Goal: Task Accomplishment & Management: Use online tool/utility

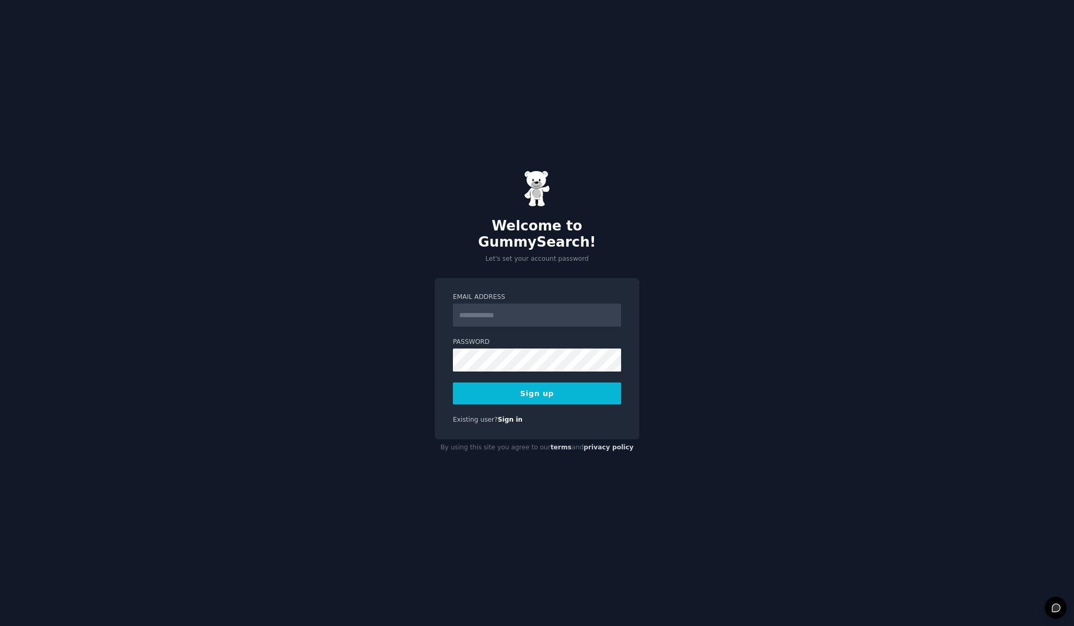
click at [513, 307] on input "Email Address" at bounding box center [537, 314] width 168 height 23
type input "**********"
click at [520, 382] on button "Sign up" at bounding box center [537, 393] width 168 height 22
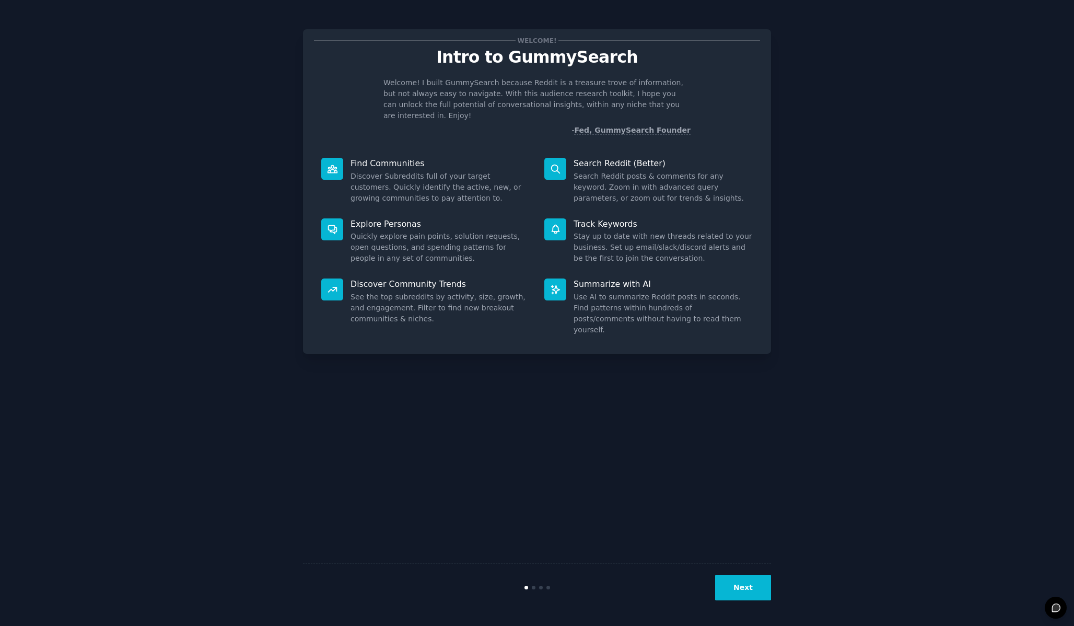
click at [740, 584] on button "Next" at bounding box center [743, 587] width 56 height 26
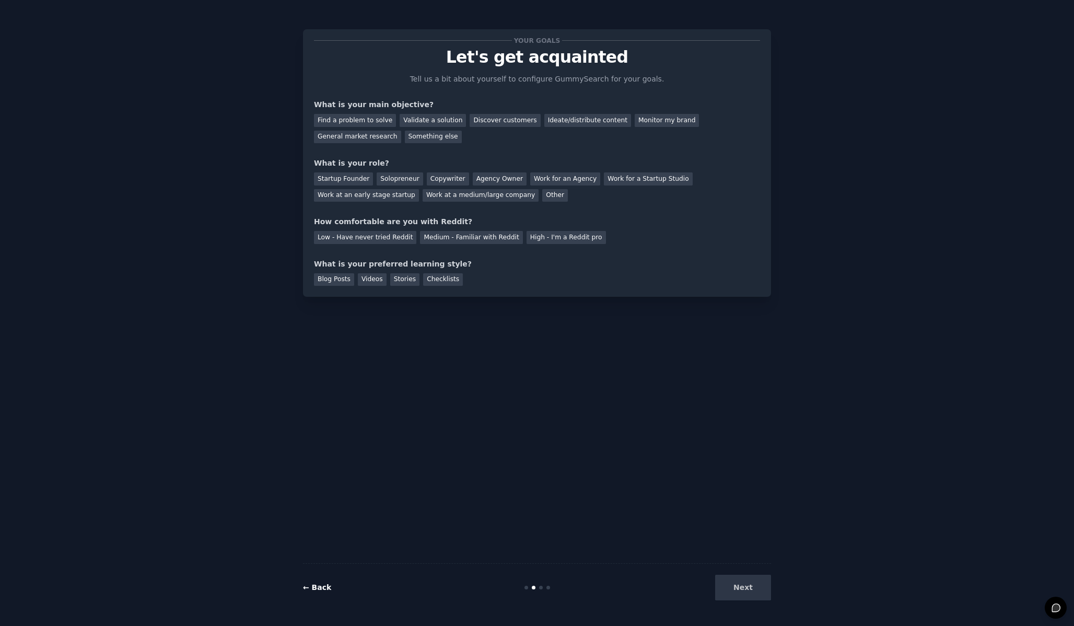
click at [320, 586] on link "← Back" at bounding box center [317, 587] width 28 height 8
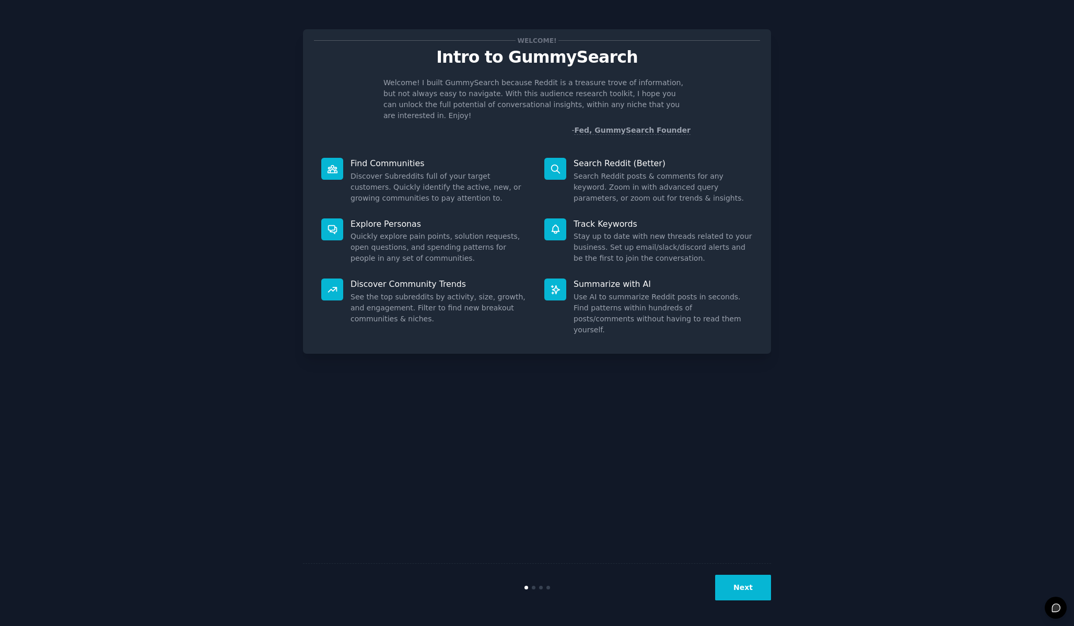
click at [748, 587] on button "Next" at bounding box center [743, 587] width 56 height 26
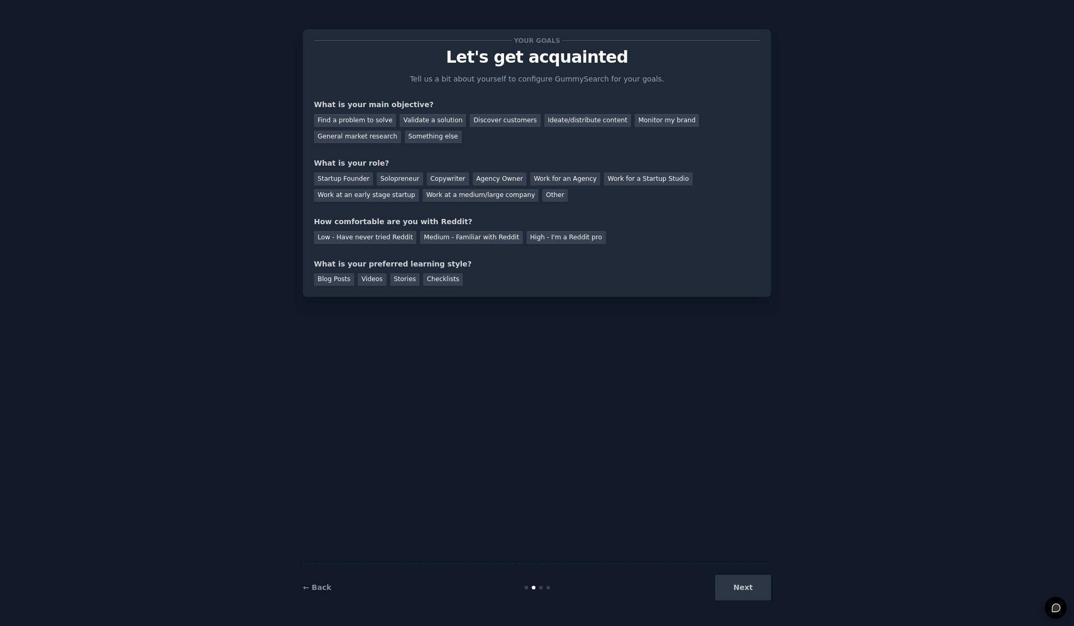
click at [748, 587] on div "Next" at bounding box center [693, 587] width 156 height 26
click at [559, 125] on div "Ideate/distribute content" at bounding box center [587, 120] width 87 height 13
click at [384, 192] on div "Work at an early stage startup" at bounding box center [366, 195] width 105 height 13
click at [442, 248] on div "Your goals Let's get acquainted Tell us a bit about yourself to configure Gummy…" at bounding box center [537, 162] width 446 height 245
click at [442, 238] on div "Medium - Familiar with Reddit" at bounding box center [471, 237] width 102 height 13
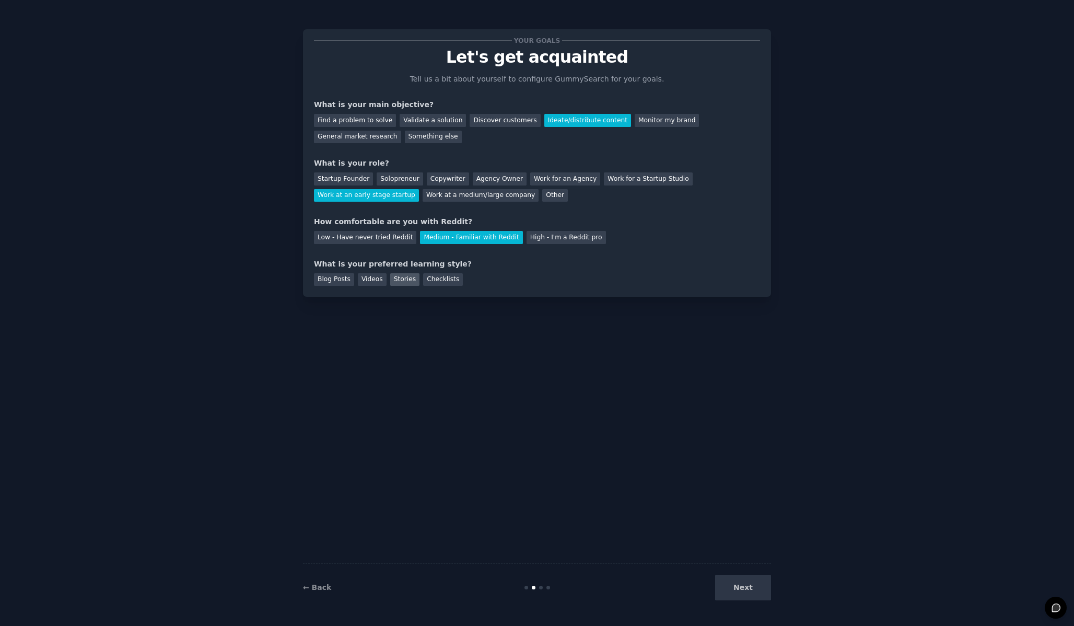
click at [406, 276] on div "Stories" at bounding box center [404, 279] width 29 height 13
click at [756, 588] on button "Next" at bounding box center [743, 587] width 56 height 26
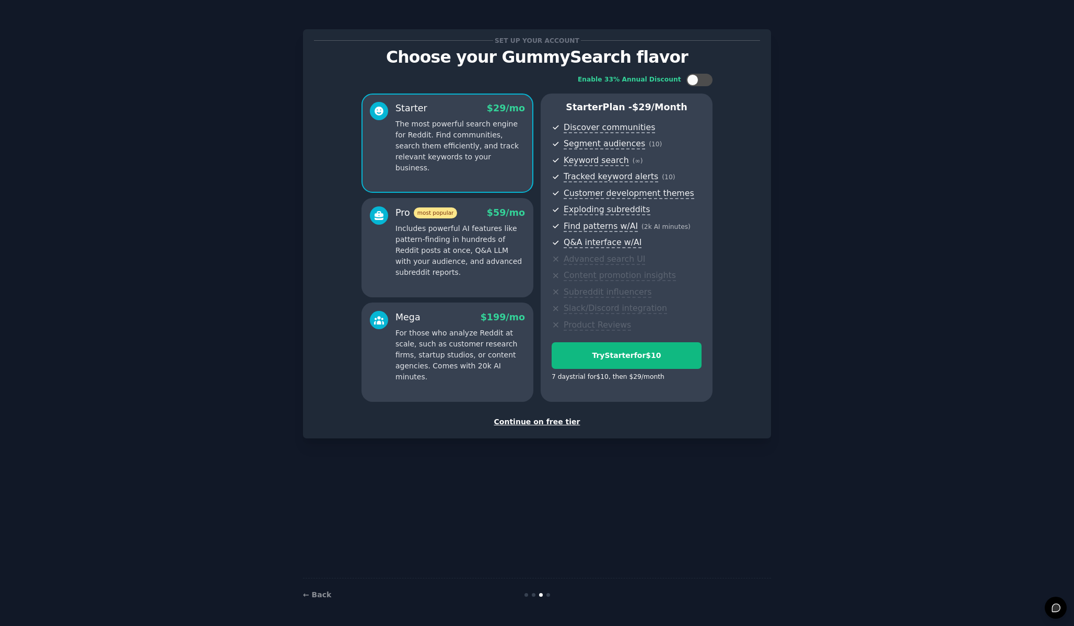
click at [552, 422] on div "Continue on free tier" at bounding box center [537, 421] width 446 height 11
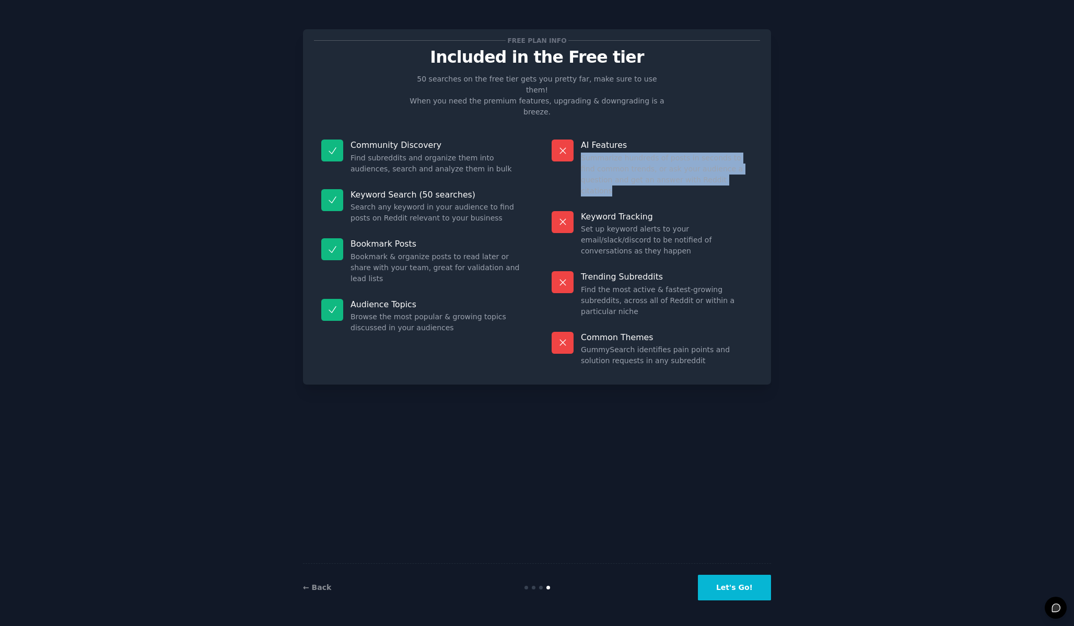
drag, startPoint x: 577, startPoint y: 132, endPoint x: 714, endPoint y: 161, distance: 140.5
click at [714, 161] on div "AI Features Summarize hundreds of posts in seconds to find common trends, or as…" at bounding box center [652, 168] width 216 height 72
click at [714, 161] on dd "Summarize hundreds of posts in seconds to find common trends, or ask your audie…" at bounding box center [667, 175] width 172 height 44
drag, startPoint x: 714, startPoint y: 161, endPoint x: 581, endPoint y: 134, distance: 135.9
click at [581, 153] on dd "Summarize hundreds of posts in seconds to find common trends, or ask your audie…" at bounding box center [667, 175] width 172 height 44
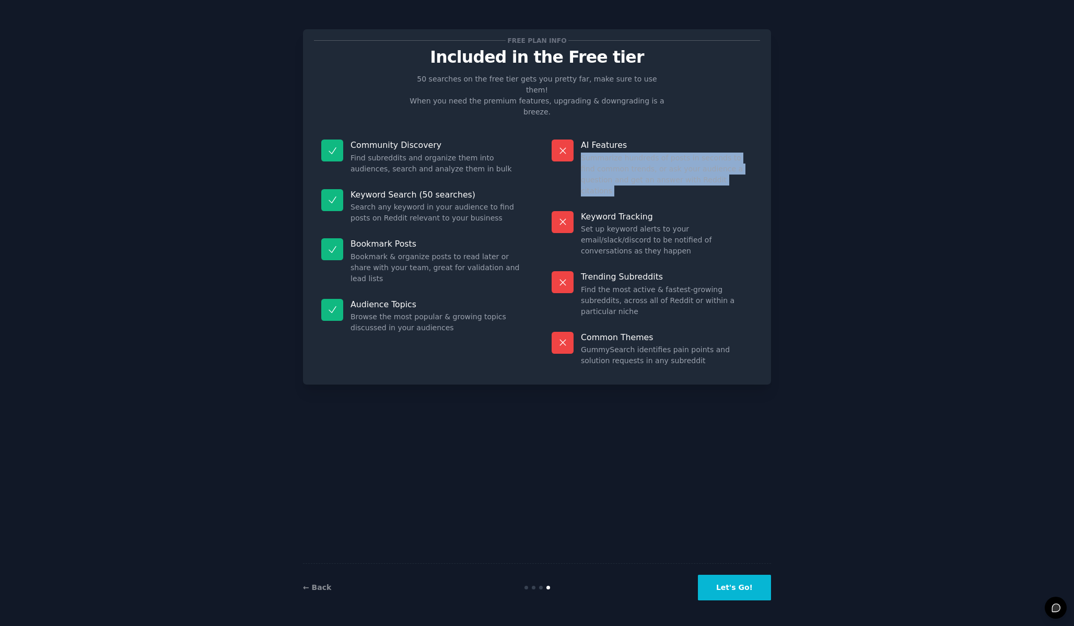
click at [617, 153] on dd "Summarize hundreds of posts in seconds to find common trends, or ask your audie…" at bounding box center [667, 175] width 172 height 44
drag, startPoint x: 723, startPoint y: 159, endPoint x: 578, endPoint y: 131, distance: 147.4
click at [578, 132] on div "AI Features Summarize hundreds of posts in seconds to find common trends, or as…" at bounding box center [652, 168] width 216 height 72
click at [604, 153] on dd "Summarize hundreds of posts in seconds to find common trends, or ask your audie…" at bounding box center [667, 175] width 172 height 44
click at [717, 585] on button "Let's Go!" at bounding box center [734, 587] width 73 height 26
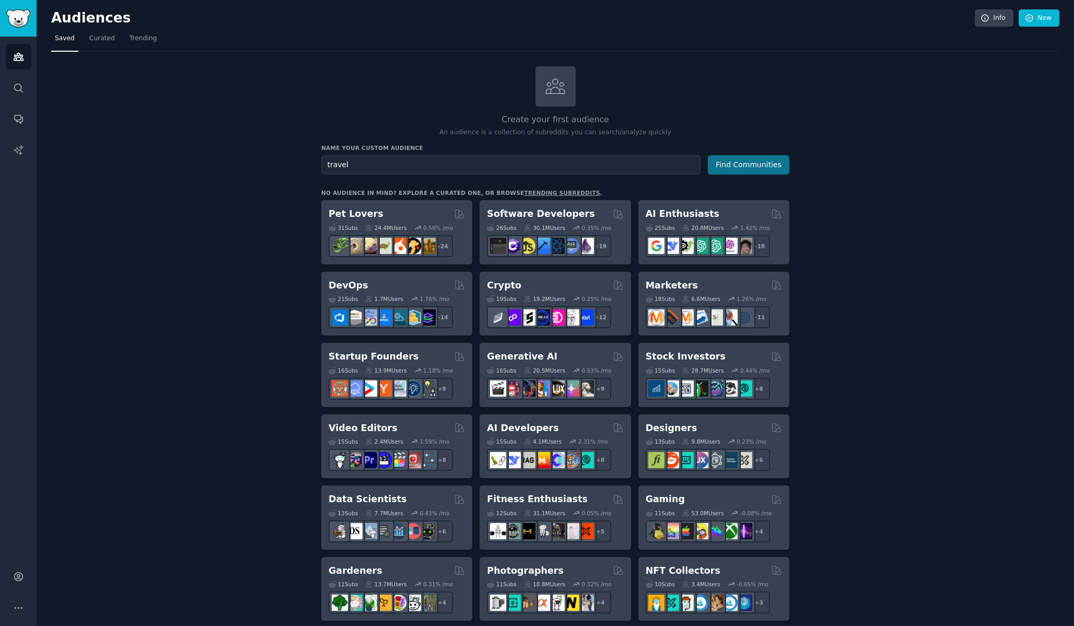
type input "travel"
click at [734, 174] on button "Find Communities" at bounding box center [748, 164] width 81 height 19
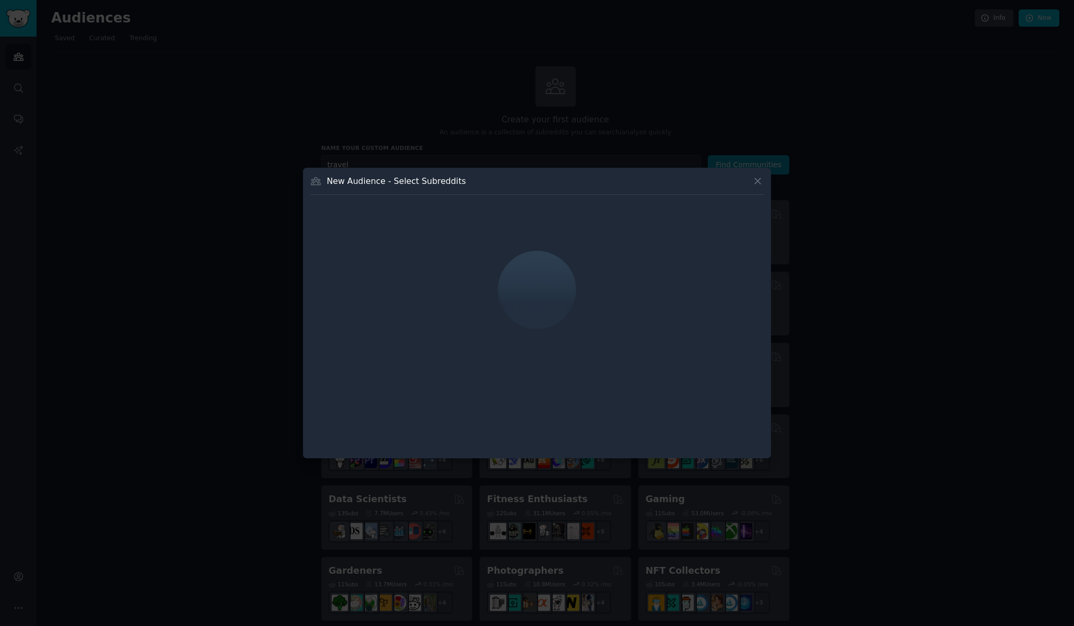
click at [508, 333] on div at bounding box center [536, 289] width 453 height 175
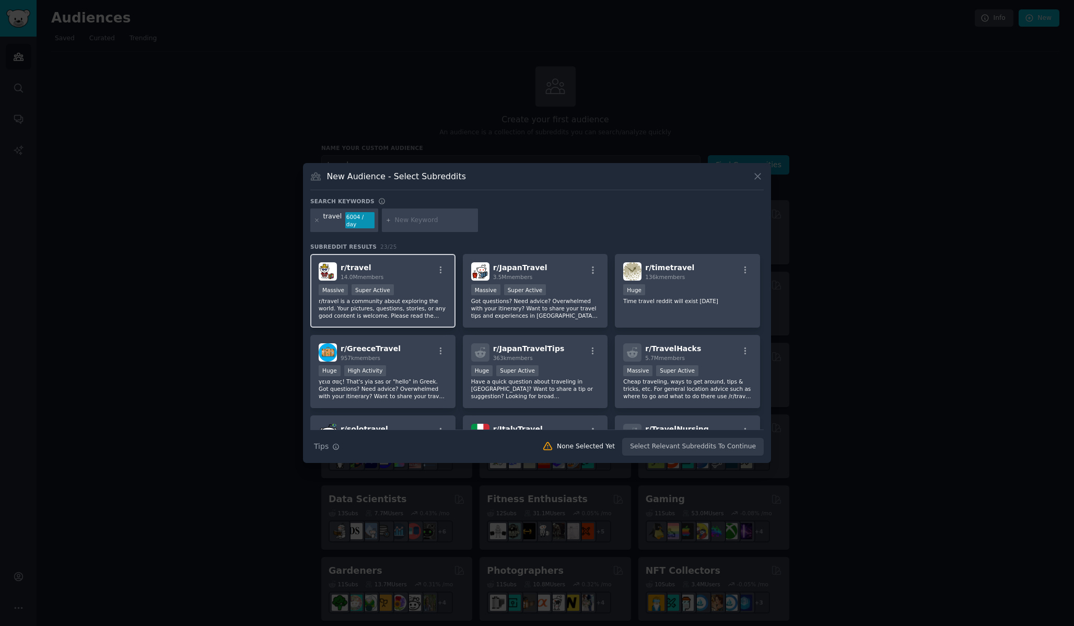
click at [368, 269] on h2 "r/ travel 14.0M members" at bounding box center [362, 271] width 43 height 18
click at [711, 454] on button "Create Audience" at bounding box center [729, 447] width 69 height 18
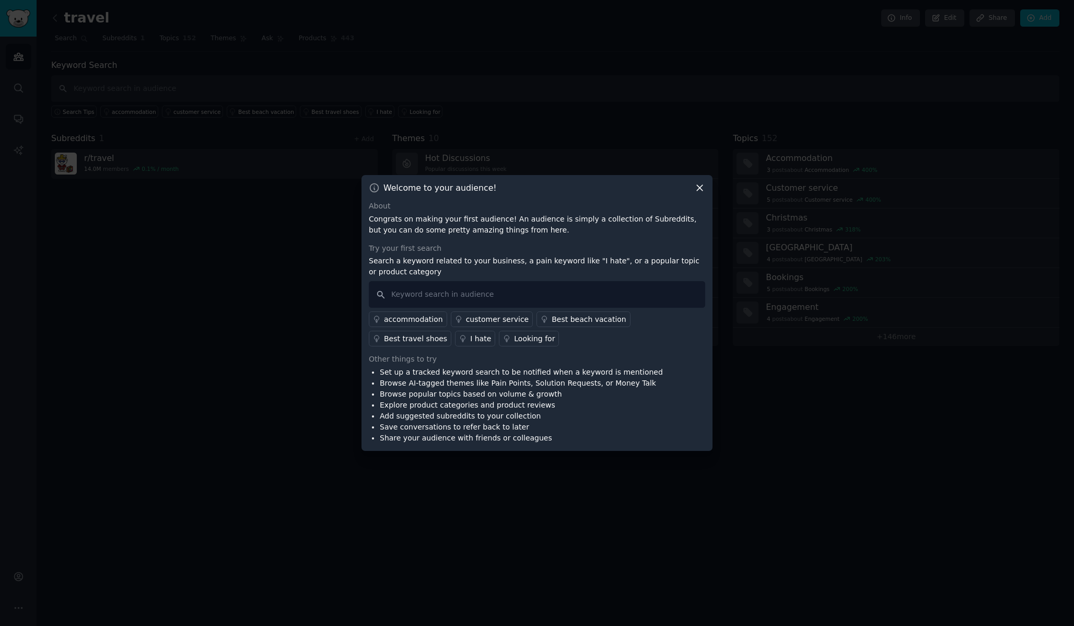
click at [412, 325] on link "accommodation" at bounding box center [408, 319] width 78 height 16
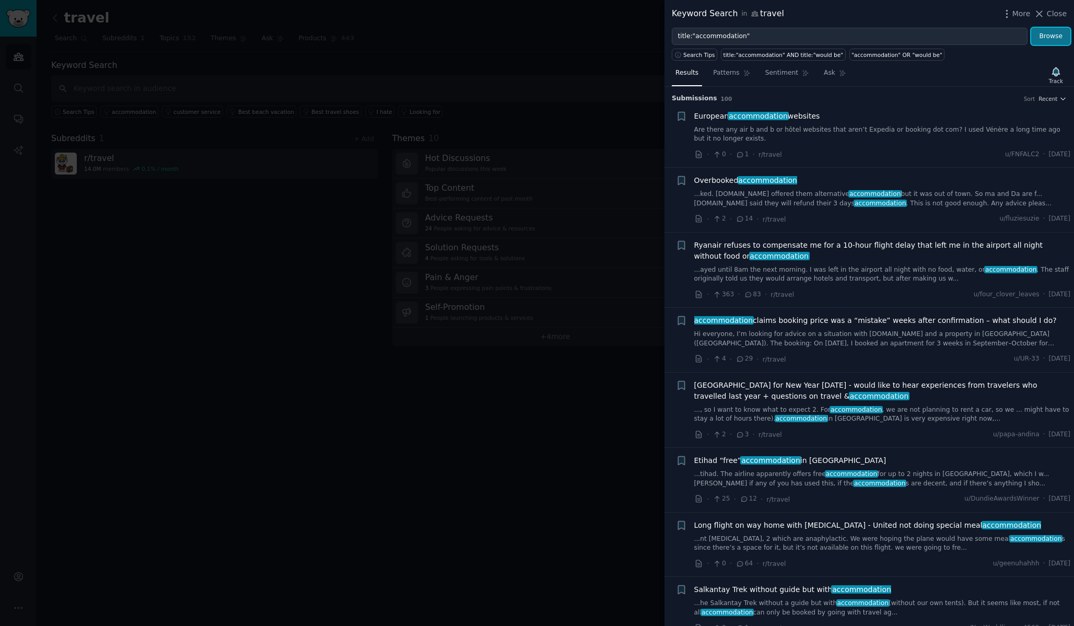
click at [1042, 37] on button "Browse" at bounding box center [1050, 37] width 39 height 18
click at [782, 199] on link "...ked. Booking.com offered them alternative accommodation but it was out of to…" at bounding box center [882, 199] width 377 height 18
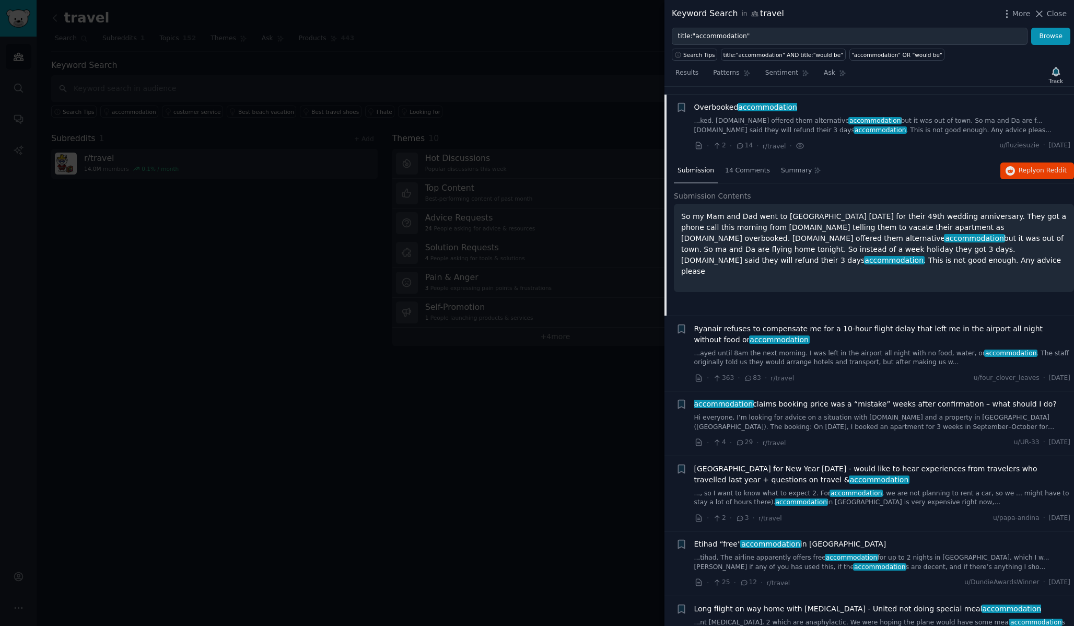
scroll to position [81, 0]
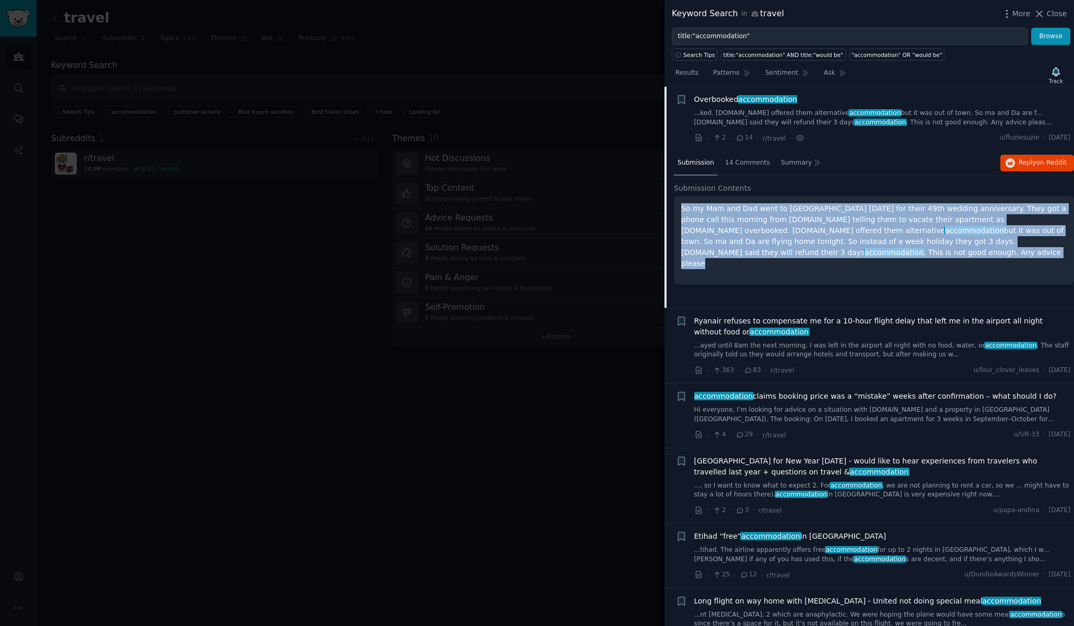
drag, startPoint x: 676, startPoint y: 208, endPoint x: 798, endPoint y: 253, distance: 129.7
click at [798, 253] on div "So my Mam and Dad went to Alicante on Sunday for their 49th wedding anniversary…" at bounding box center [874, 240] width 400 height 88
click at [798, 253] on p "So my Mam and Dad went to Alicante on Sunday for their 49th wedding anniversary…" at bounding box center [873, 236] width 385 height 66
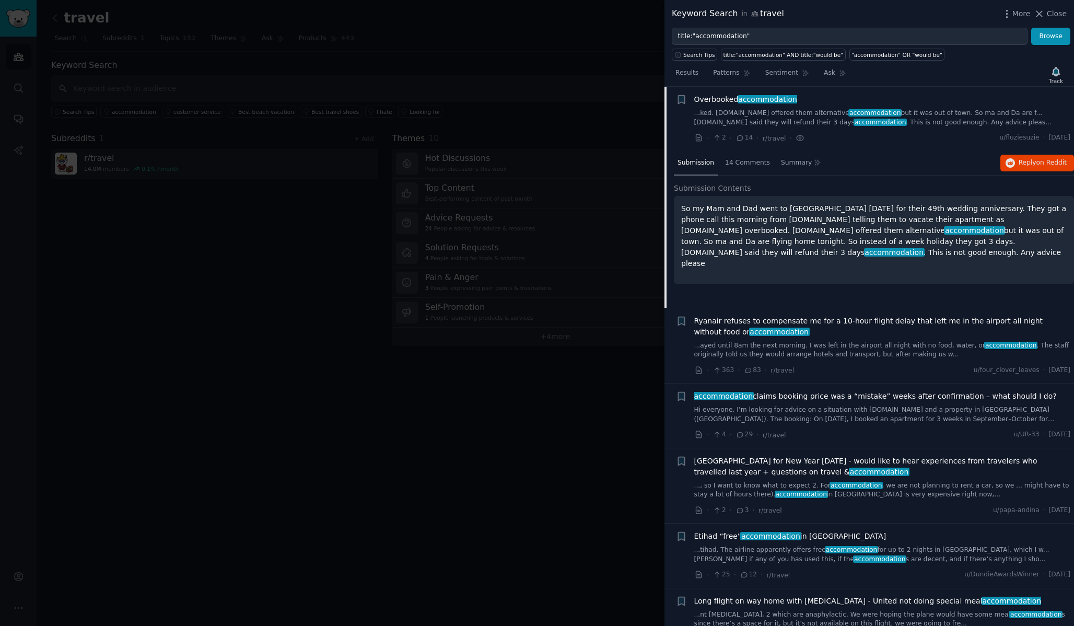
click at [970, 206] on p "So my Mam and Dad went to Alicante on Sunday for their 49th wedding anniversary…" at bounding box center [873, 236] width 385 height 66
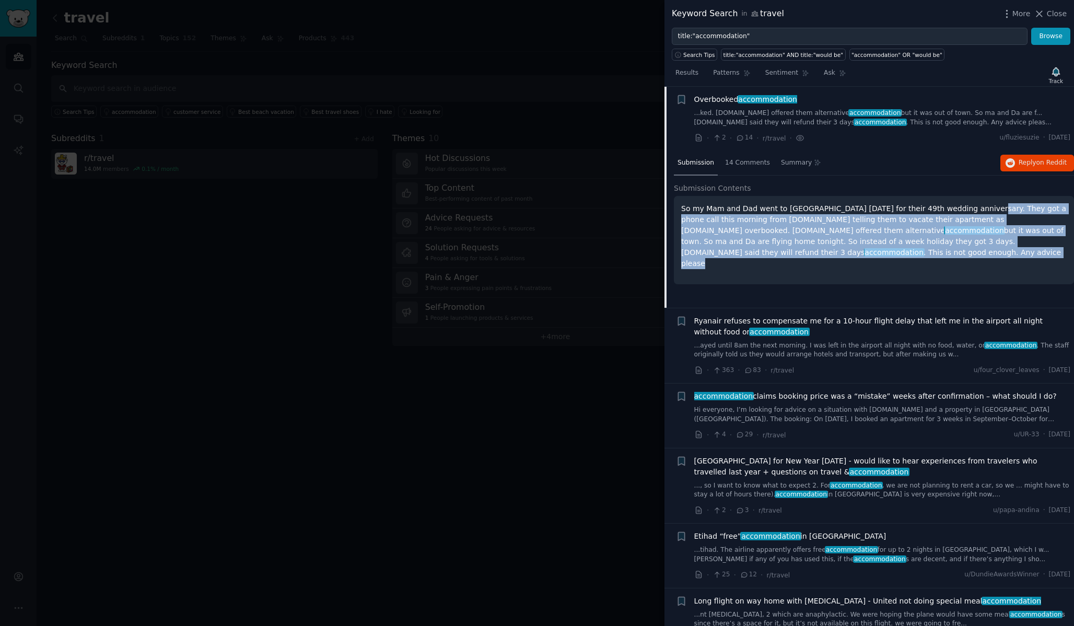
drag, startPoint x: 967, startPoint y: 205, endPoint x: 794, endPoint y: 267, distance: 183.0
click at [794, 267] on div "So my Mam and Dad went to Alicante on Sunday for their 49th wedding anniversary…" at bounding box center [874, 240] width 400 height 88
drag, startPoint x: 682, startPoint y: 207, endPoint x: 802, endPoint y: 255, distance: 128.7
click at [802, 255] on p "So my Mam and Dad went to Alicante on Sunday for their 49th wedding anniversary…" at bounding box center [873, 236] width 385 height 66
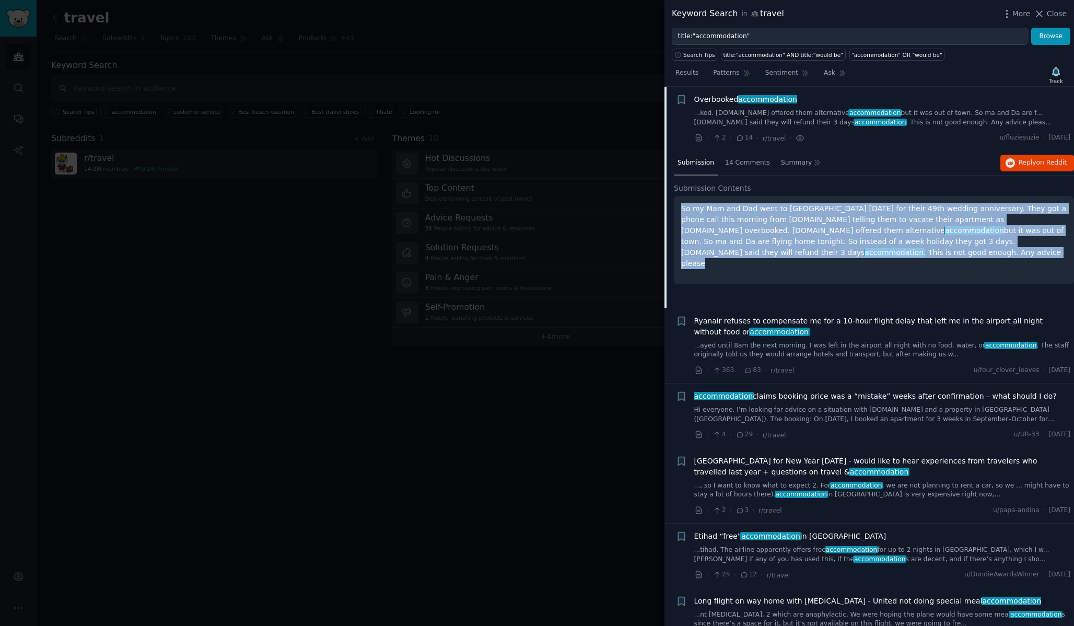
click at [802, 255] on p "So my Mam and Dad went to Alicante on Sunday for their 49th wedding anniversary…" at bounding box center [873, 236] width 385 height 66
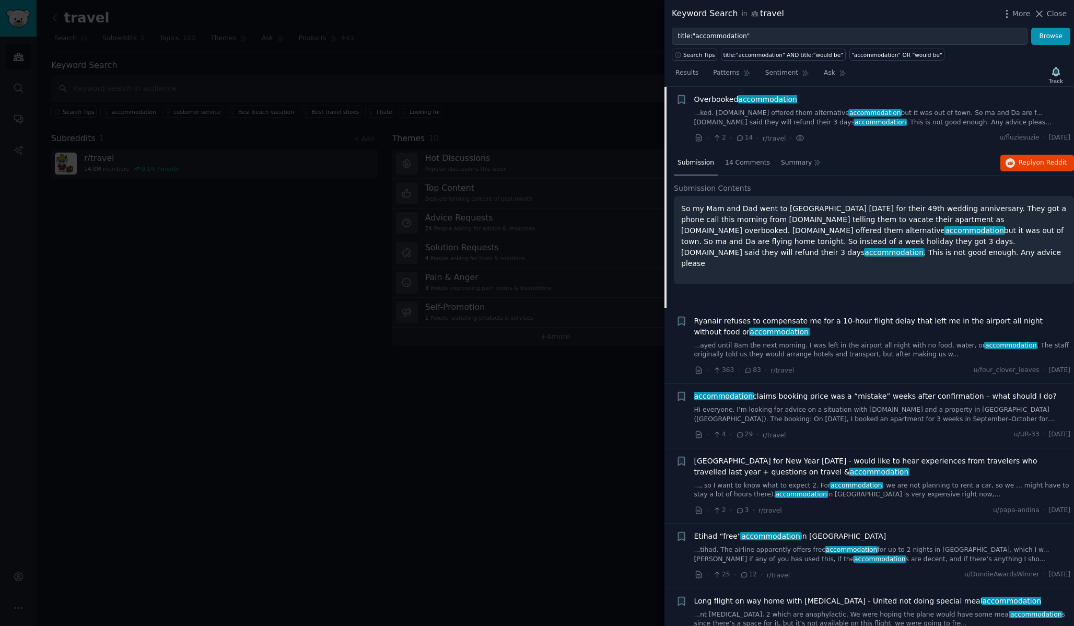
click at [781, 240] on p "So my Mam and Dad went to Alicante on Sunday for their 49th wedding anniversary…" at bounding box center [873, 236] width 385 height 66
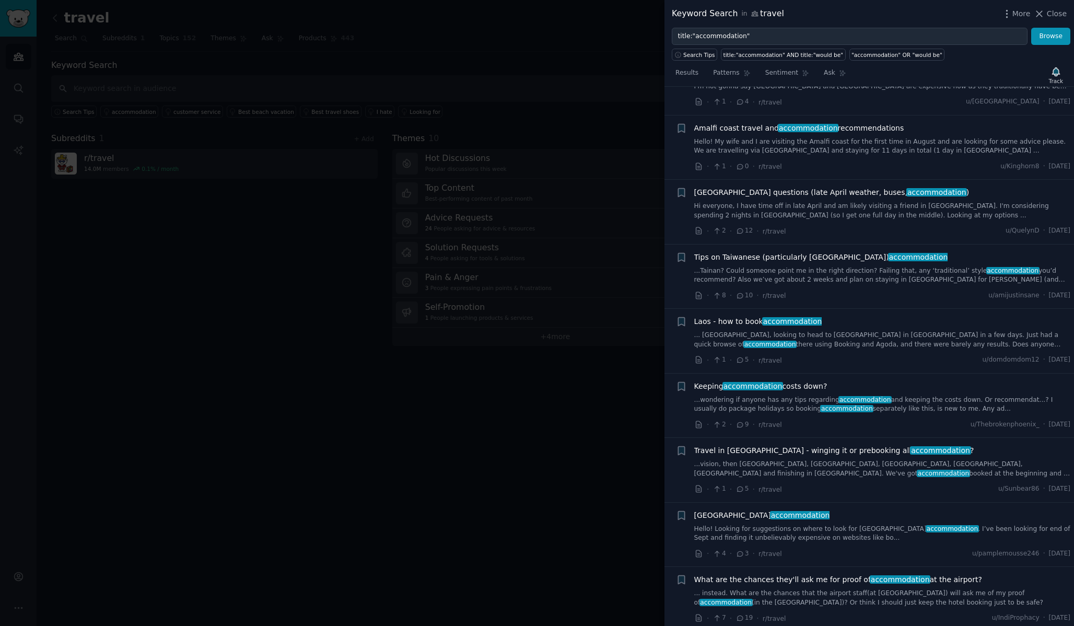
scroll to position [4236, 0]
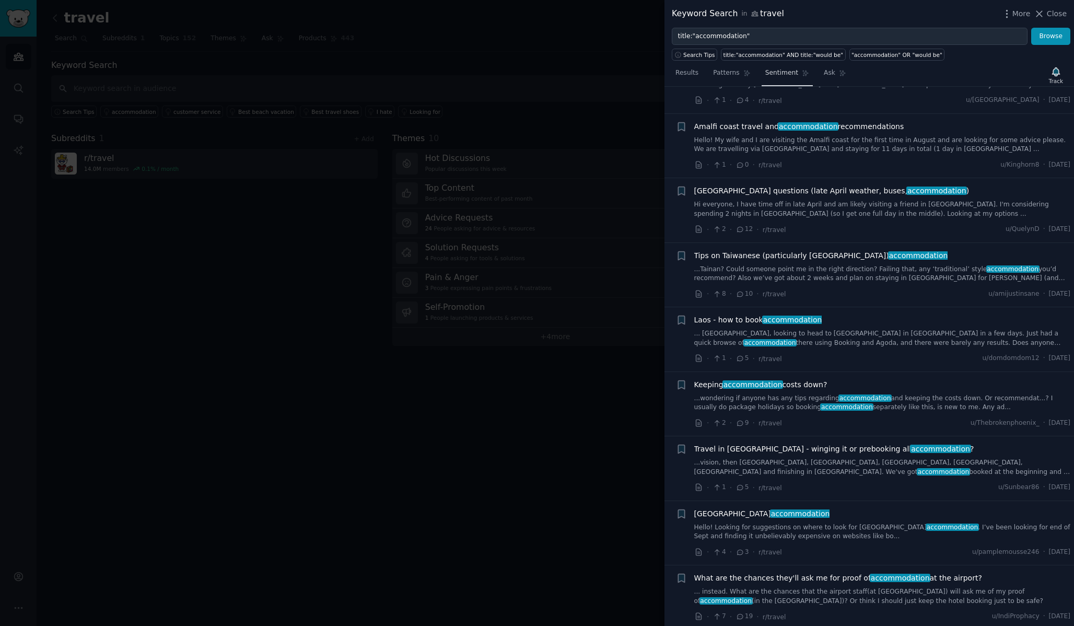
click at [777, 75] on span "Sentiment" at bounding box center [781, 72] width 33 height 9
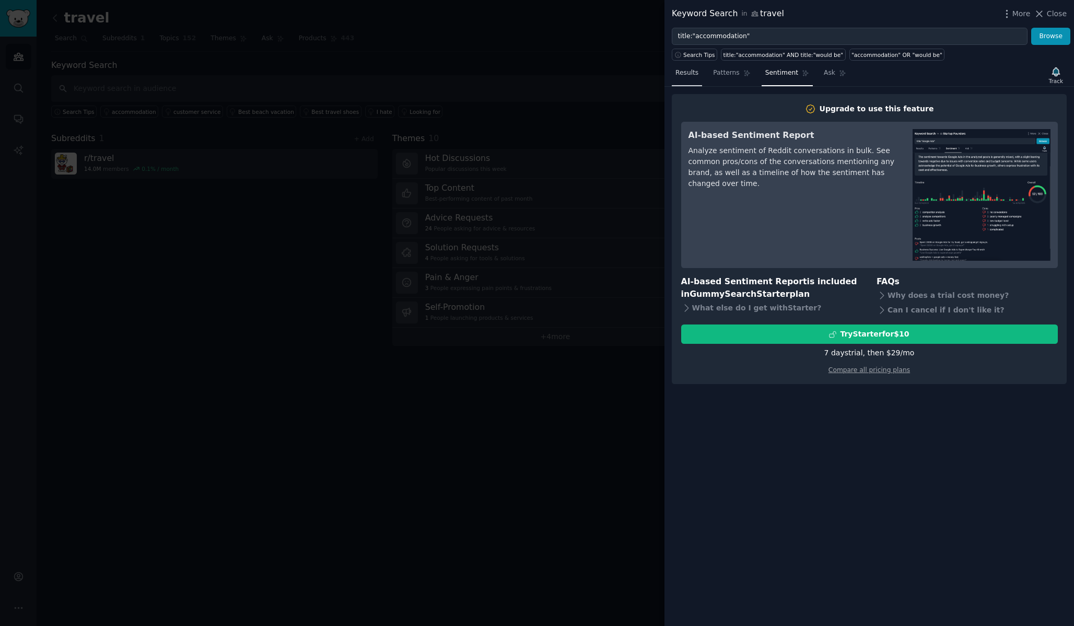
click at [682, 74] on span "Results" at bounding box center [686, 72] width 23 height 9
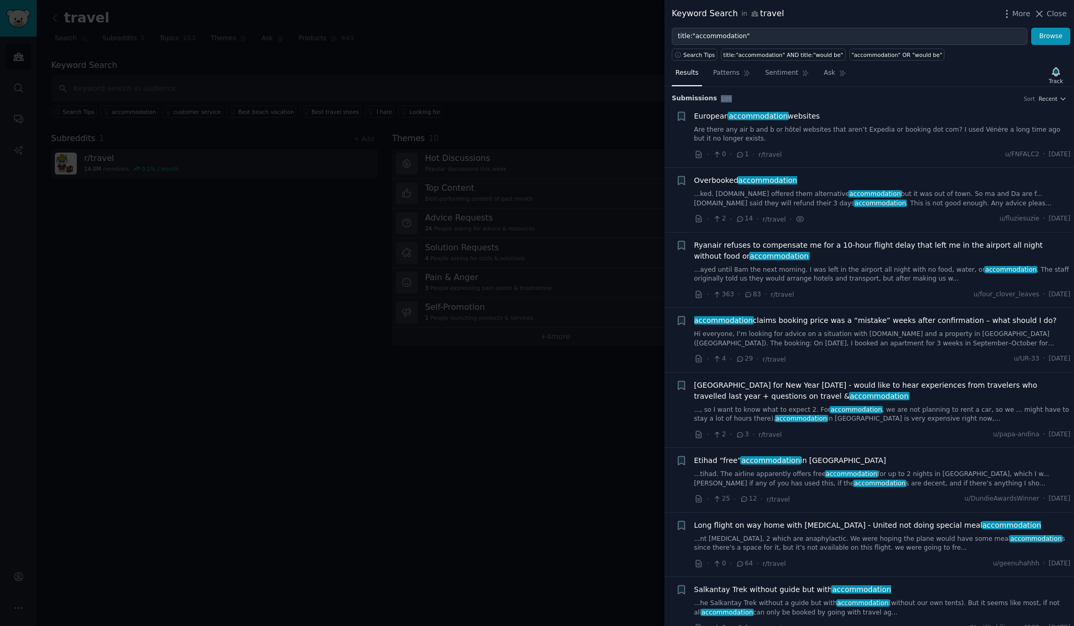
drag, startPoint x: 714, startPoint y: 102, endPoint x: 729, endPoint y: 102, distance: 14.1
click at [729, 102] on h3 "Submission s 100 Sort Recent" at bounding box center [869, 98] width 395 height 9
click at [721, 100] on span "100" at bounding box center [726, 99] width 11 height 6
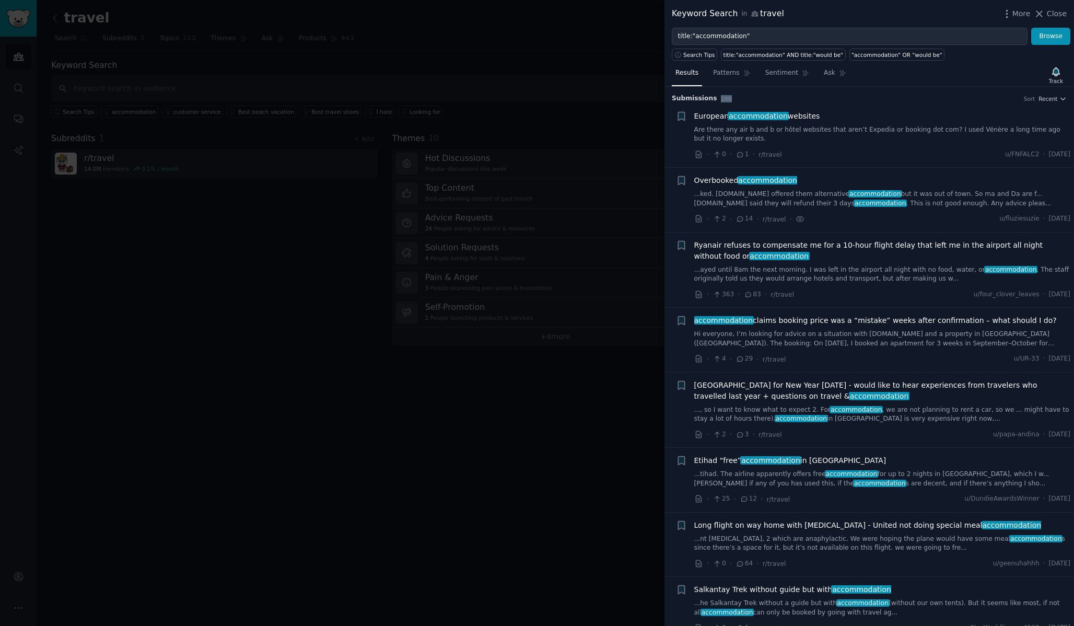
drag, startPoint x: 718, startPoint y: 99, endPoint x: 731, endPoint y: 99, distance: 12.5
click at [731, 99] on h3 "Submission s 100 Sort Recent" at bounding box center [869, 98] width 395 height 9
click at [777, 68] on span "Sentiment" at bounding box center [781, 72] width 33 height 9
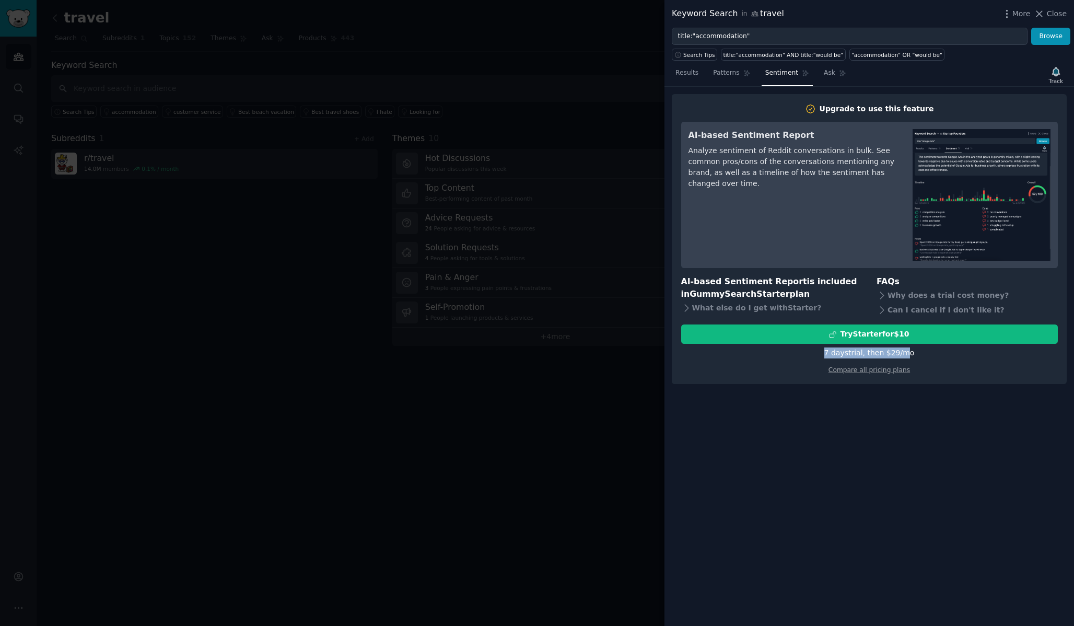
drag, startPoint x: 825, startPoint y: 351, endPoint x: 906, endPoint y: 356, distance: 80.5
click at [906, 356] on div "7 days trial, then $ 29 /mo" at bounding box center [869, 352] width 377 height 11
click at [846, 355] on div "7 days trial, then $ 29 /mo" at bounding box center [869, 352] width 90 height 11
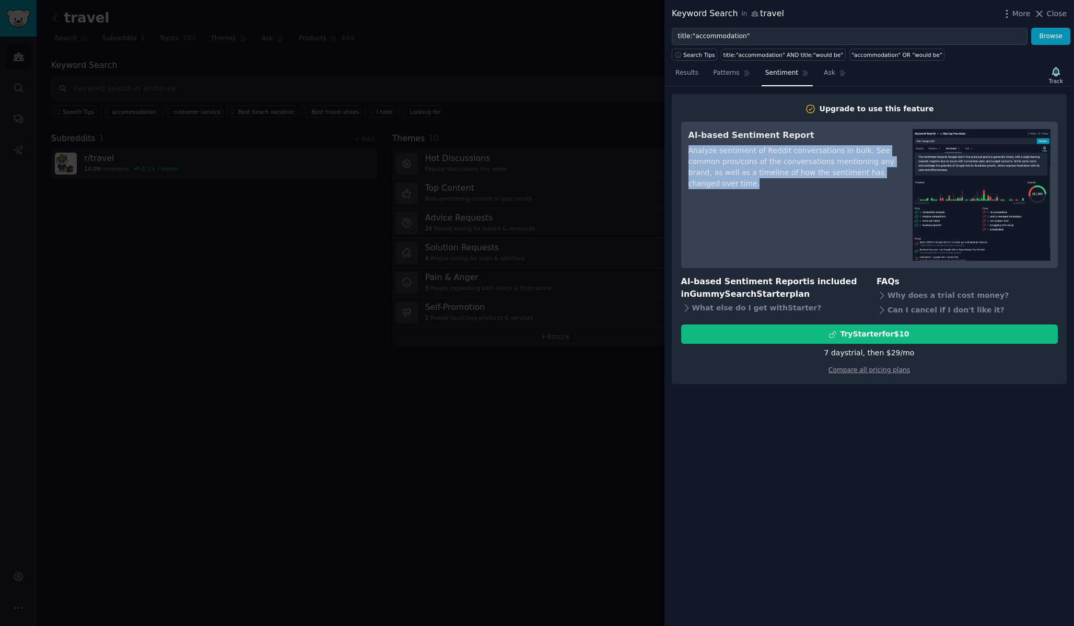
drag, startPoint x: 694, startPoint y: 154, endPoint x: 737, endPoint y: 180, distance: 50.6
click at [737, 180] on div "AI-based Sentiment Report Analyze sentiment of Reddit conversations in bulk. Se…" at bounding box center [869, 195] width 377 height 146
click at [737, 180] on div "Analyze sentiment of Reddit conversations in bulk. See common pros/cons of the …" at bounding box center [792, 167] width 209 height 44
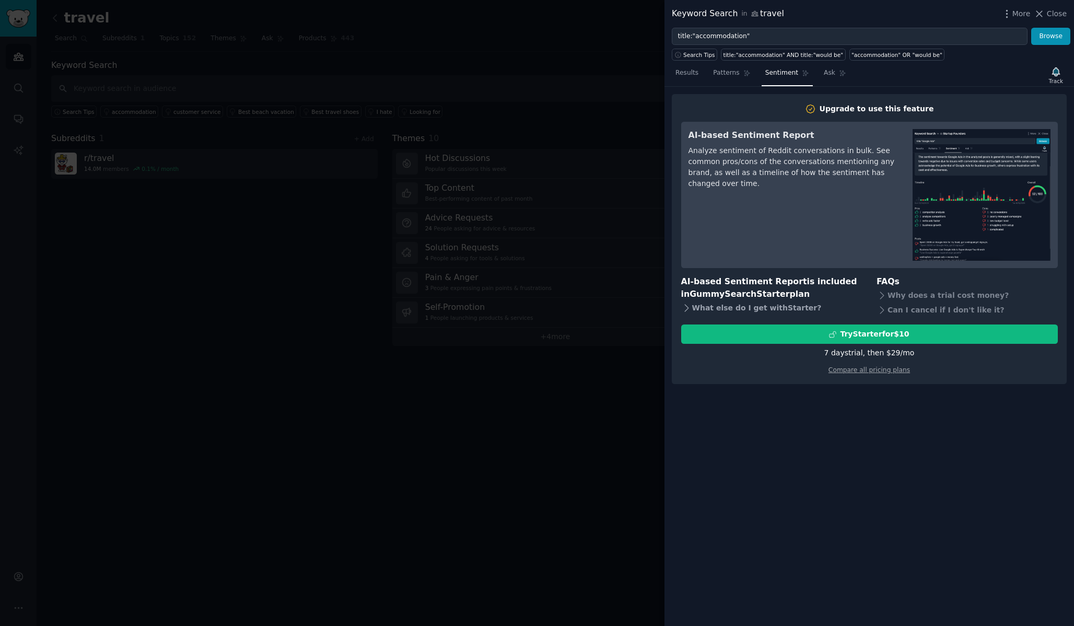
click at [686, 306] on icon at bounding box center [686, 307] width 11 height 11
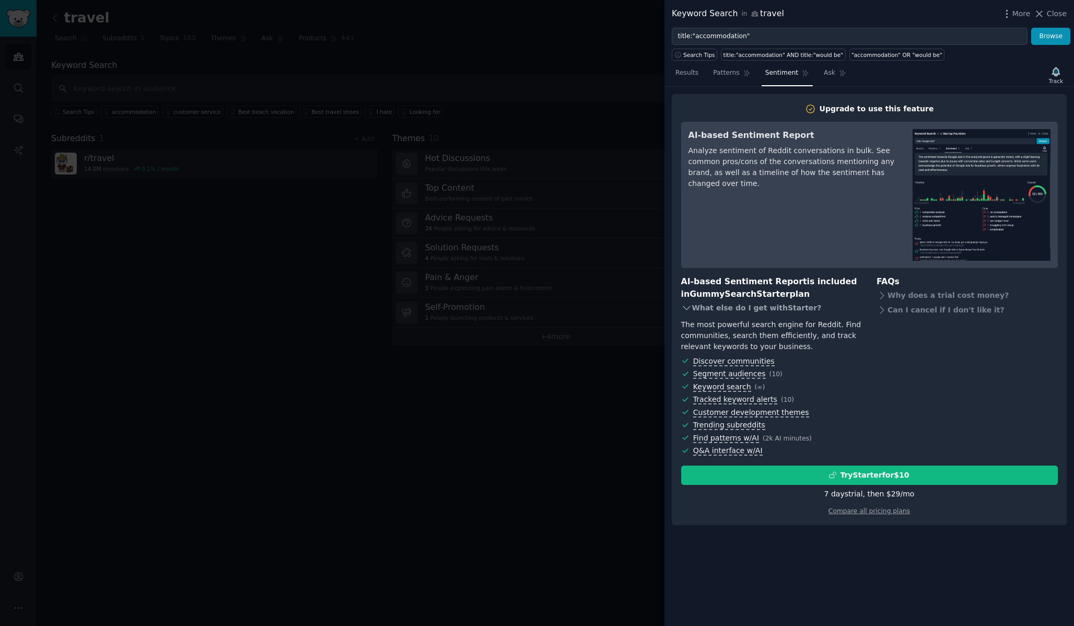
click at [686, 306] on icon at bounding box center [686, 307] width 11 height 11
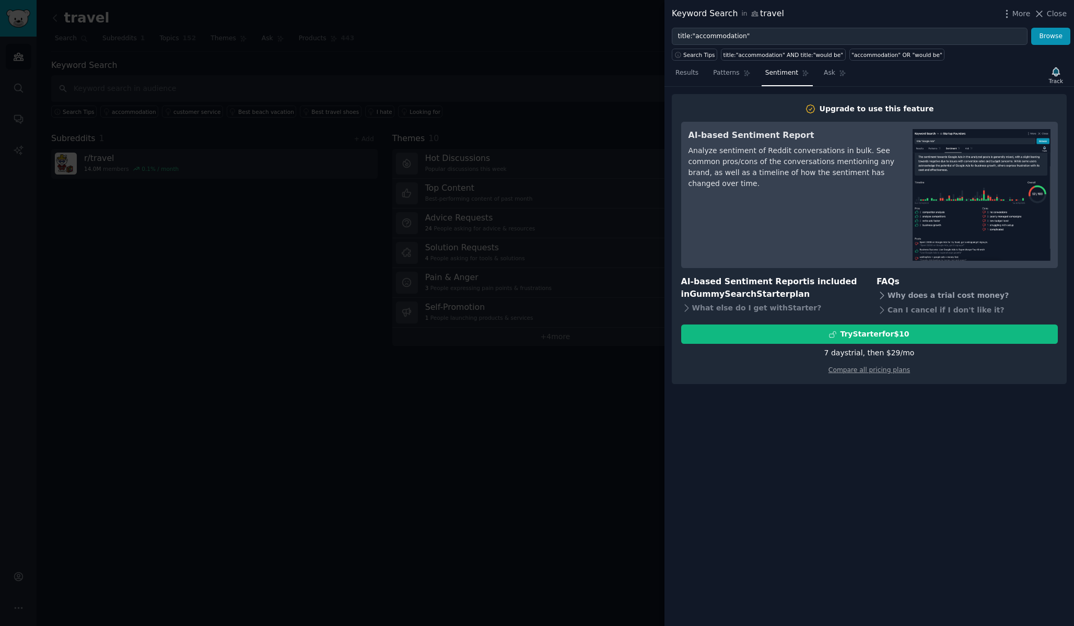
click at [899, 299] on div "Why does a trial cost money?" at bounding box center [966, 295] width 181 height 15
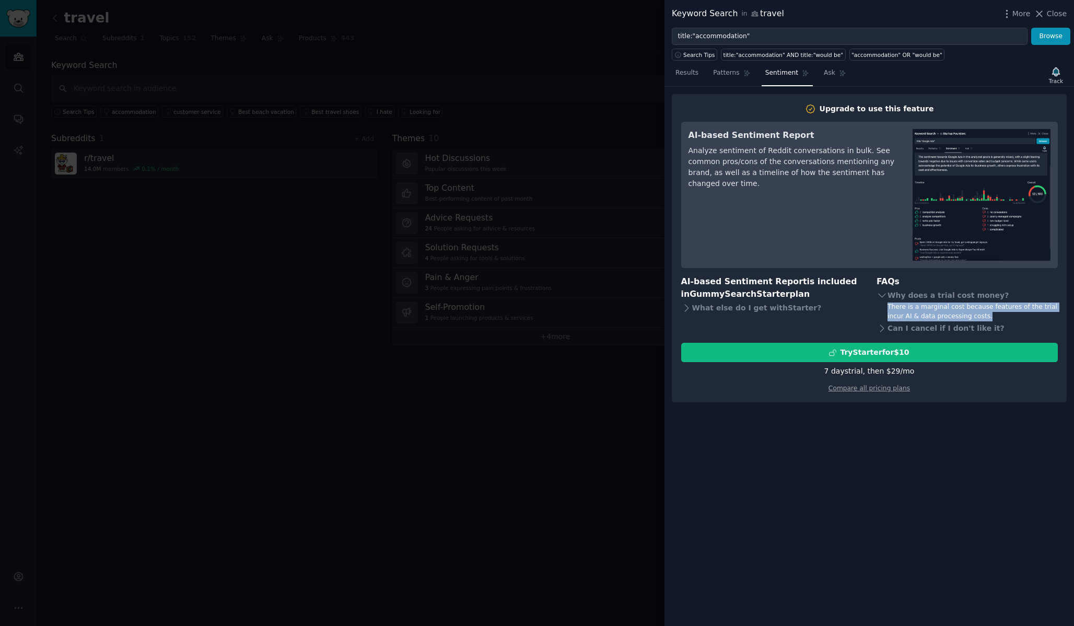
drag, startPoint x: 884, startPoint y: 308, endPoint x: 993, endPoint y: 316, distance: 110.0
click at [993, 316] on div "Why does a trial cost money? There is a marginal cost because features of the t…" at bounding box center [966, 304] width 181 height 33
click at [888, 327] on div "Can I cancel if I don't like it?" at bounding box center [966, 328] width 181 height 15
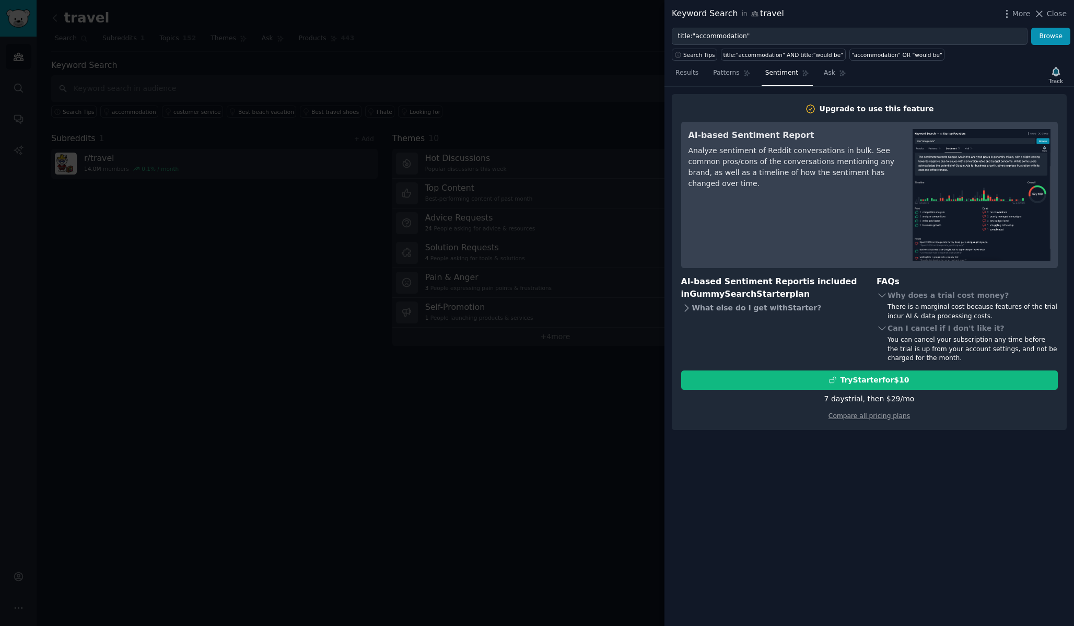
click at [714, 305] on div "What else do I get with Starter ?" at bounding box center [771, 308] width 181 height 15
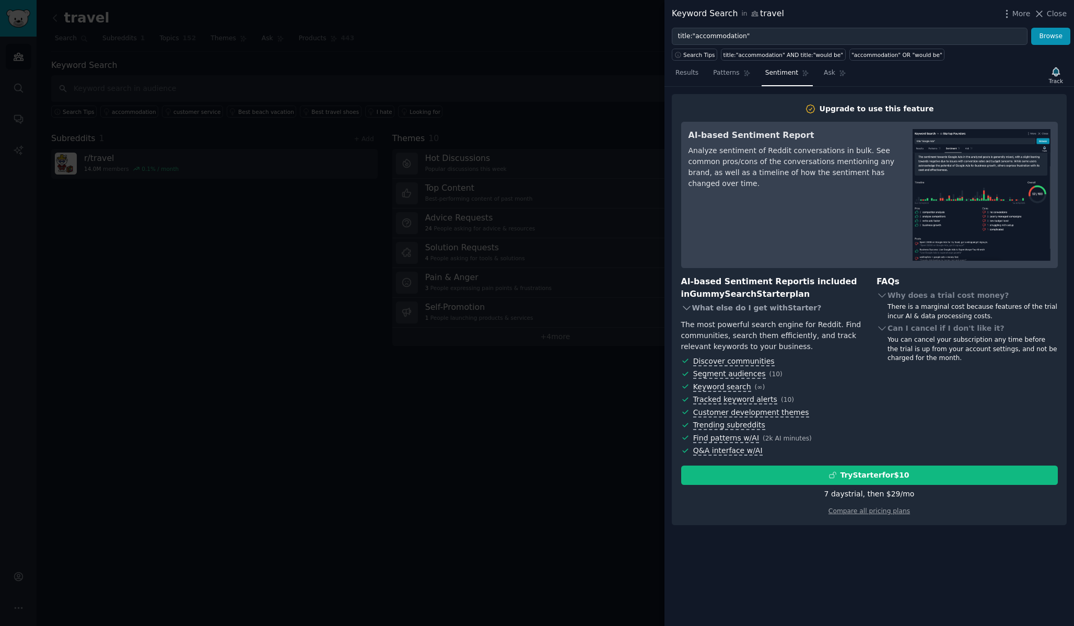
click at [714, 305] on div "What else do I get with Starter ?" at bounding box center [771, 308] width 181 height 15
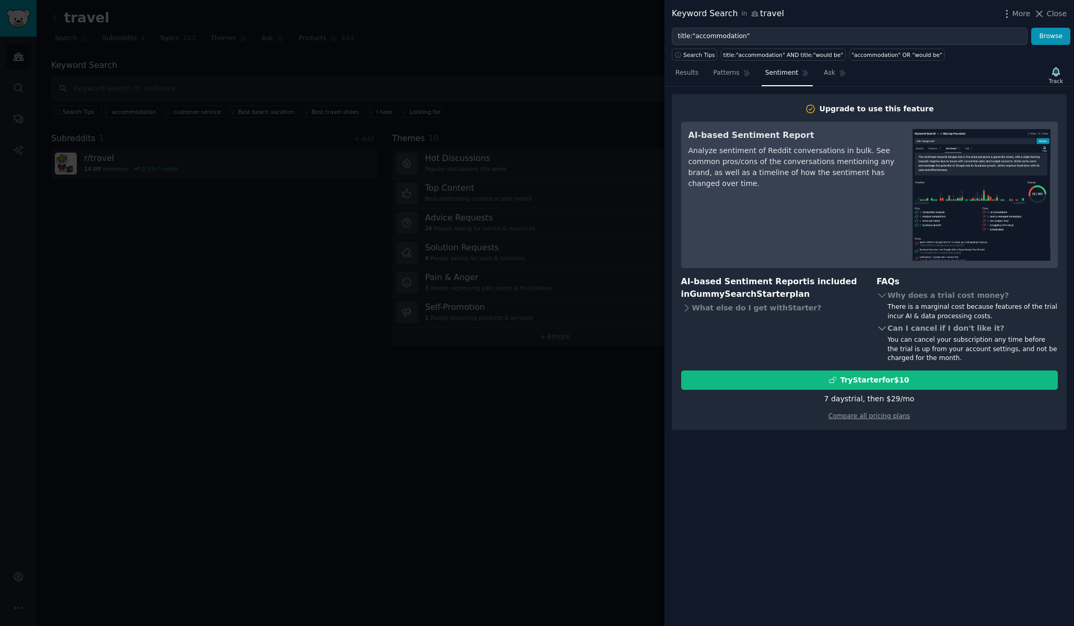
click at [895, 330] on div "Can I cancel if I don't like it?" at bounding box center [966, 328] width 181 height 15
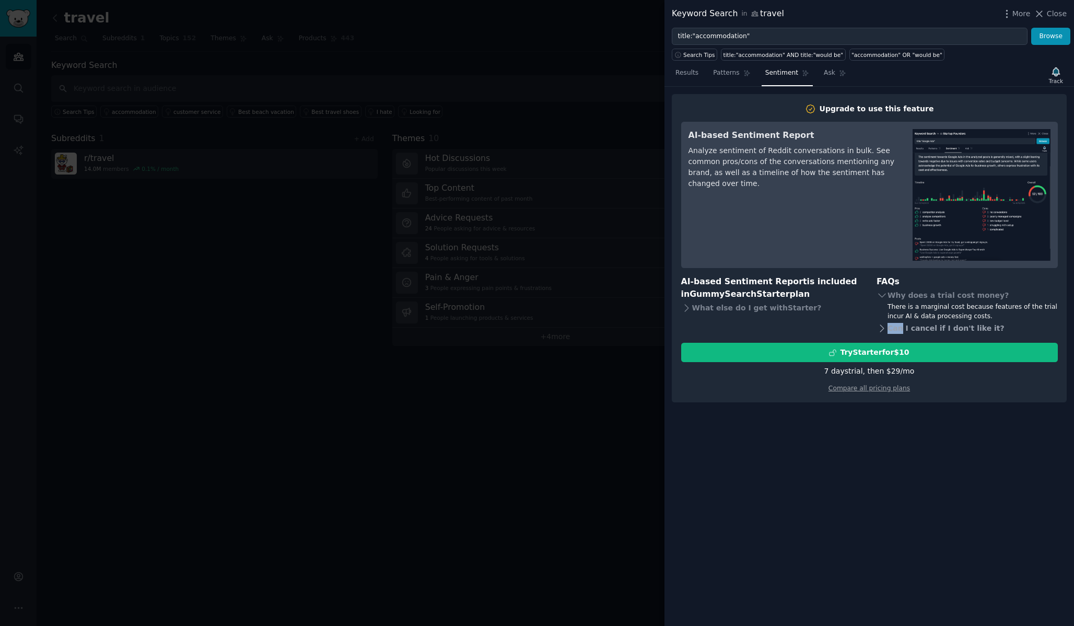
click at [895, 330] on div "Can I cancel if I don't like it?" at bounding box center [966, 328] width 181 height 15
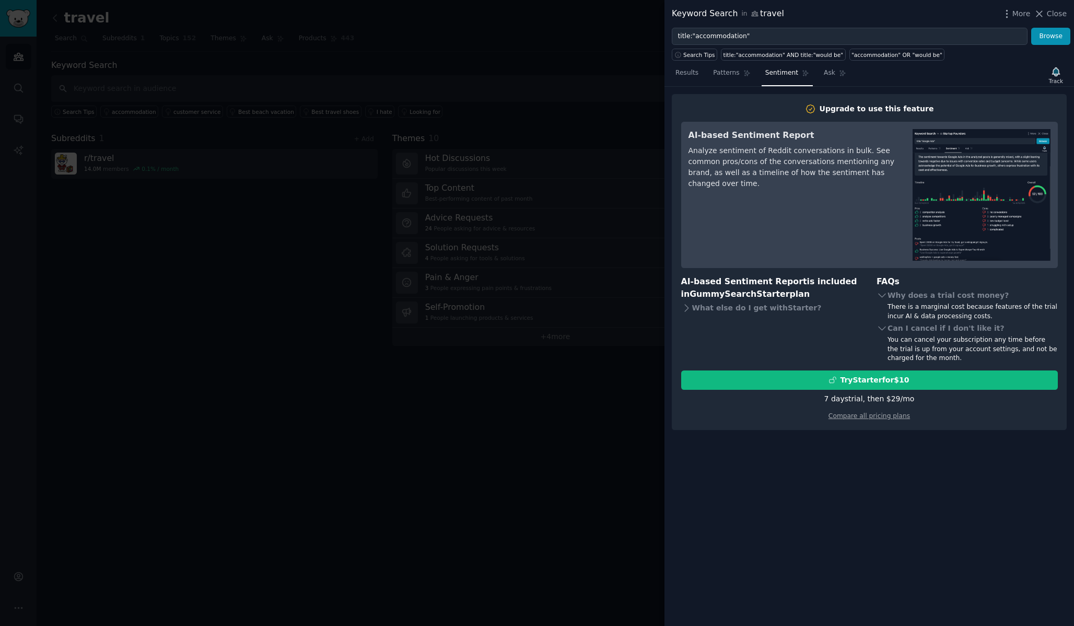
click at [870, 315] on div "AI-based Sentiment Report is included in GummySearch Starter plan What else do …" at bounding box center [869, 319] width 377 height 88
click at [826, 74] on span "Ask" at bounding box center [829, 72] width 11 height 9
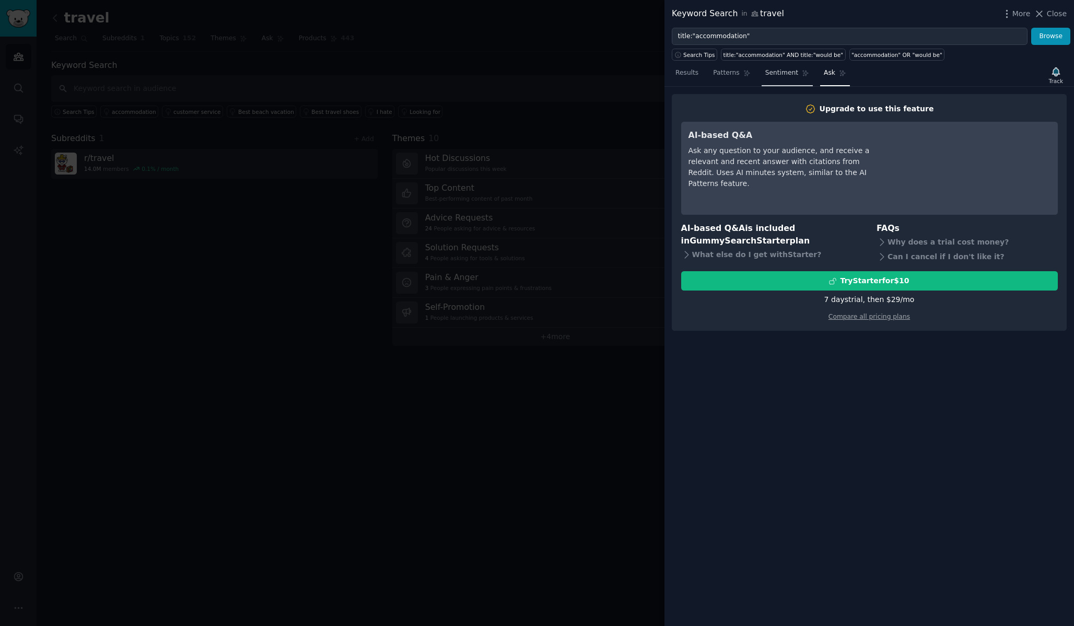
click at [775, 69] on span "Sentiment" at bounding box center [781, 72] width 33 height 9
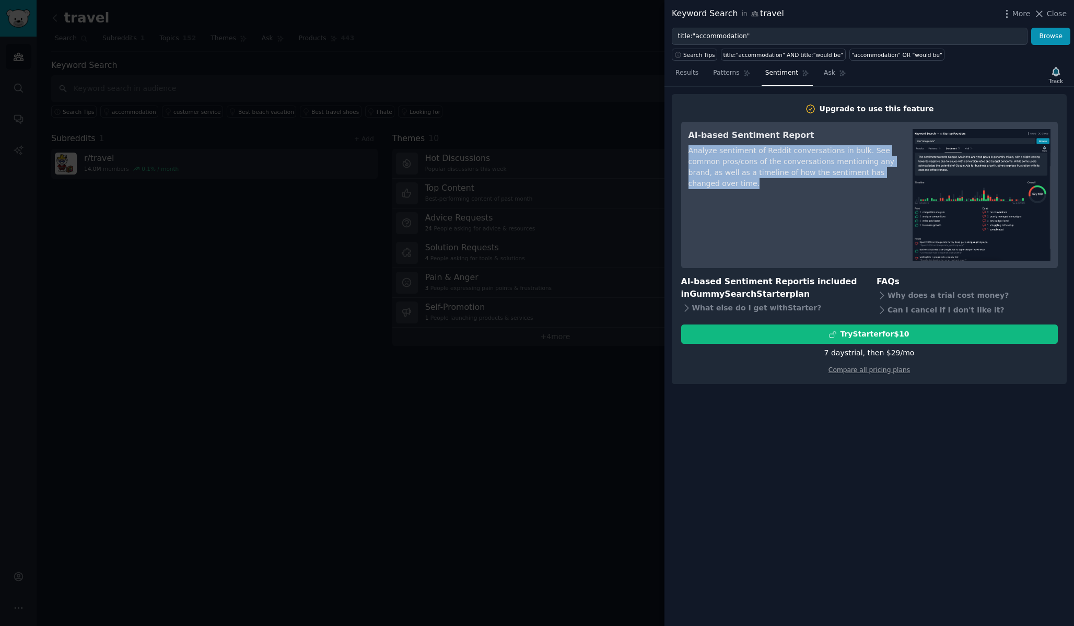
drag, startPoint x: 686, startPoint y: 153, endPoint x: 744, endPoint y: 206, distance: 79.1
click at [744, 206] on div "AI-based Sentiment Report Analyze sentiment of Reddit conversations in bulk. Se…" at bounding box center [869, 195] width 377 height 146
